Goal: Task Accomplishment & Management: Manage account settings

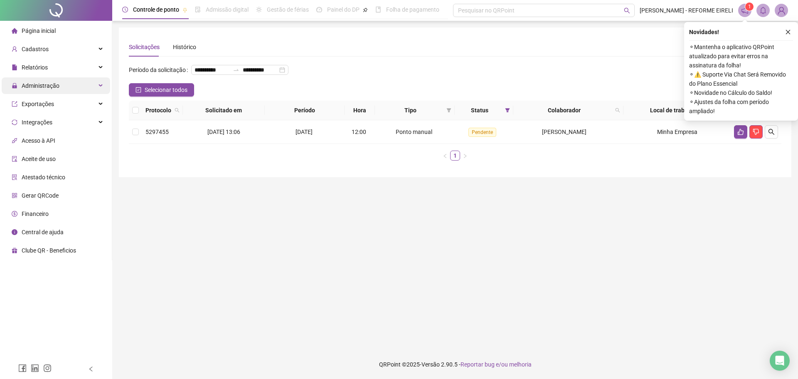
click at [48, 88] on span "Administração" at bounding box center [41, 85] width 38 height 7
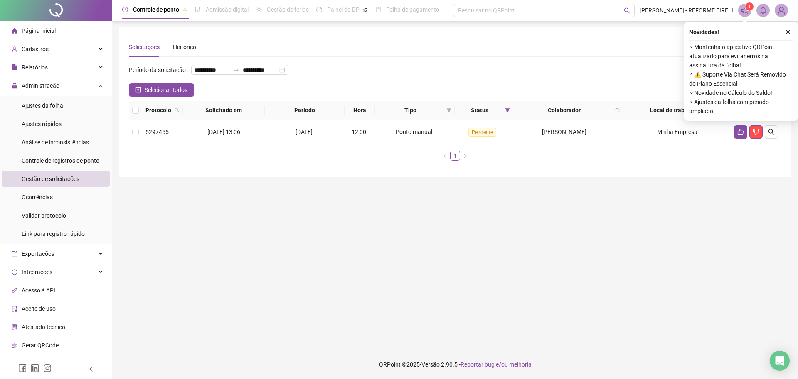
click at [60, 183] on div "Gestão de solicitações" at bounding box center [51, 178] width 58 height 17
click at [62, 145] on span "Análise de inconsistências" at bounding box center [55, 142] width 67 height 7
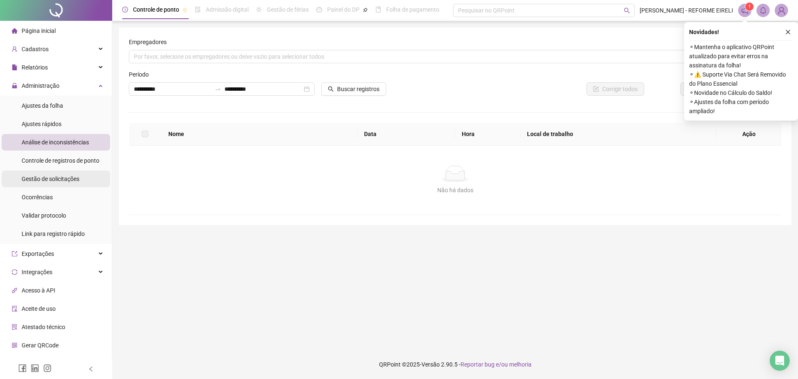
click at [58, 177] on span "Gestão de solicitações" at bounding box center [51, 178] width 58 height 7
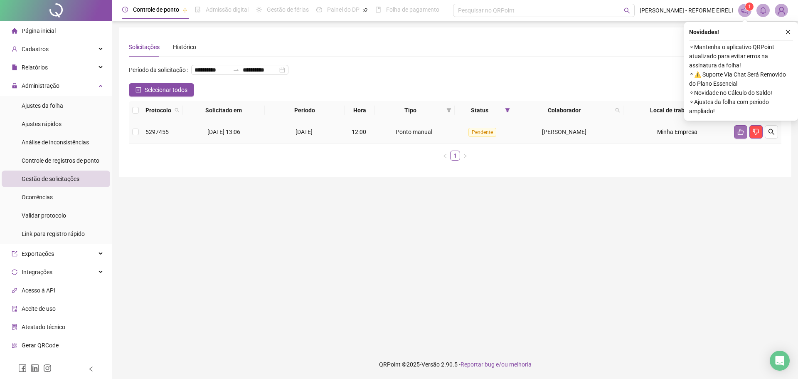
click at [740, 135] on icon "like" at bounding box center [740, 131] width 7 height 7
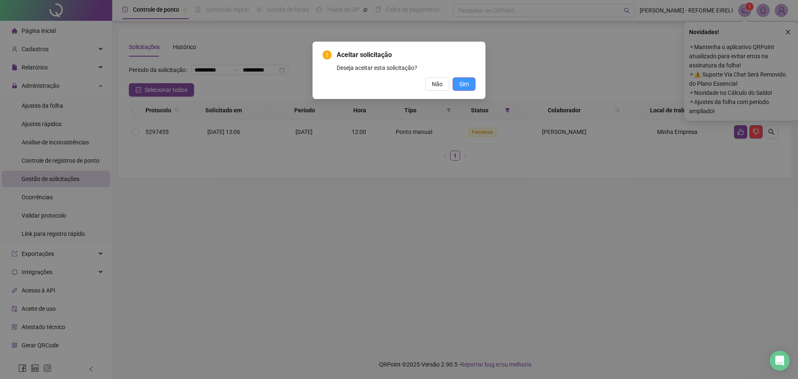
click at [466, 84] on span "Sim" at bounding box center [464, 83] width 10 height 9
click at [469, 83] on div "Aceitar solicitação Deseja aceitar esta solicitação? Não Sim" at bounding box center [399, 189] width 798 height 379
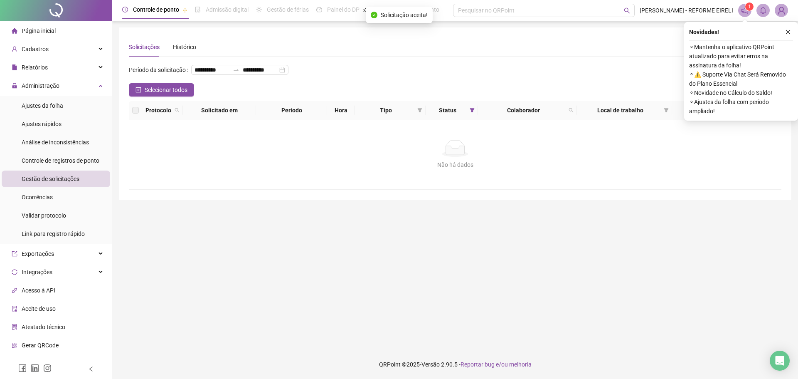
click at [55, 29] on li "Página inicial" at bounding box center [56, 30] width 109 height 17
